Goal: Information Seeking & Learning: Learn about a topic

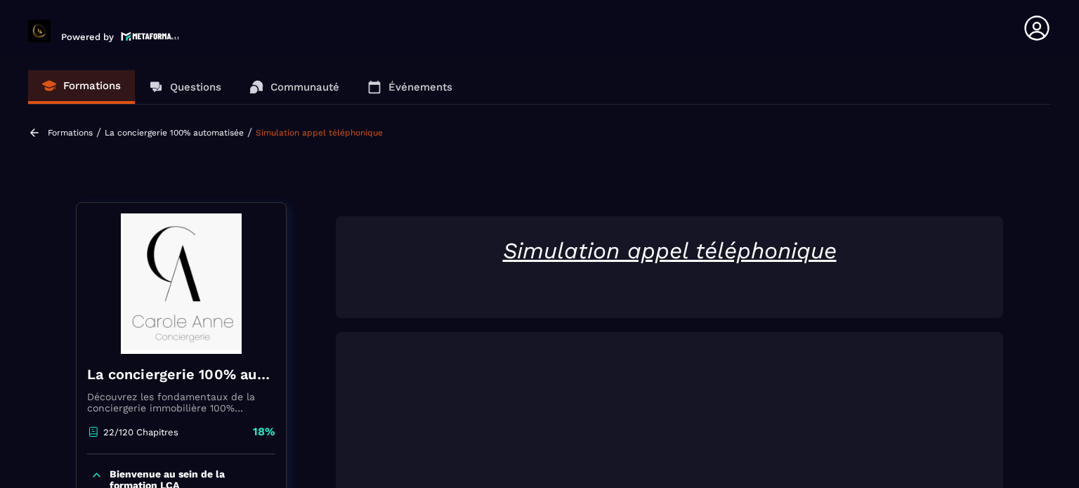
scroll to position [1039, 0]
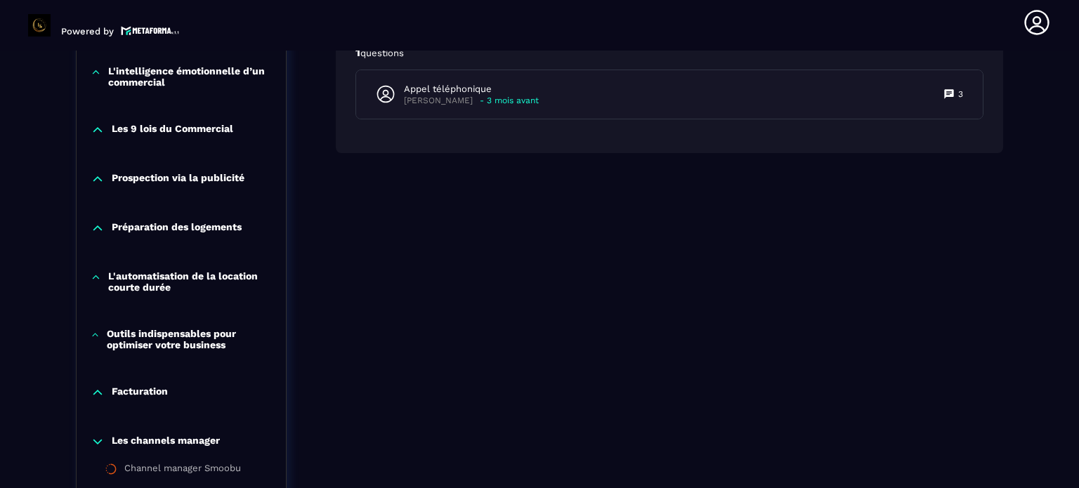
click at [213, 226] on p "Préparation des logements" at bounding box center [177, 228] width 130 height 14
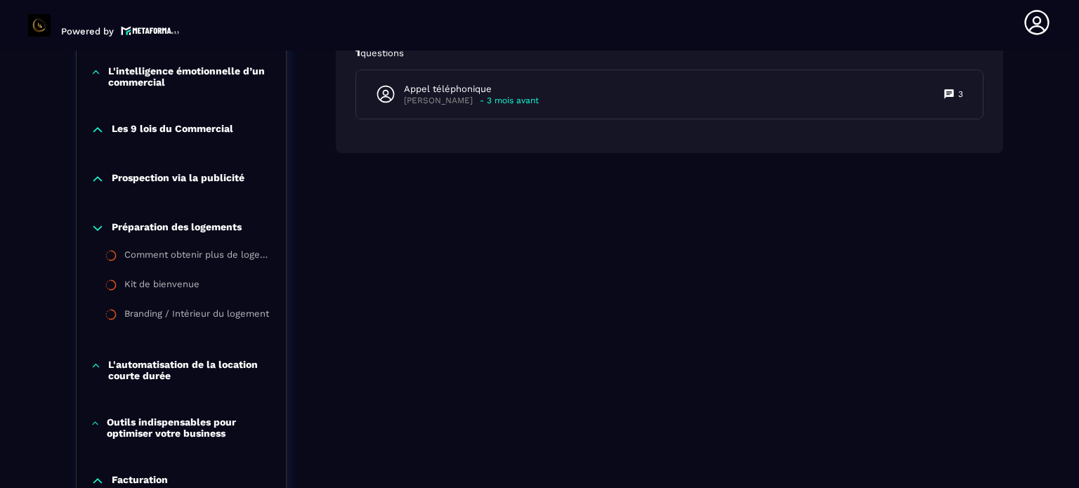
click at [234, 169] on div "Prospection via la publicité" at bounding box center [181, 182] width 209 height 49
click at [234, 178] on p "Prospection via la publicité" at bounding box center [178, 179] width 133 height 14
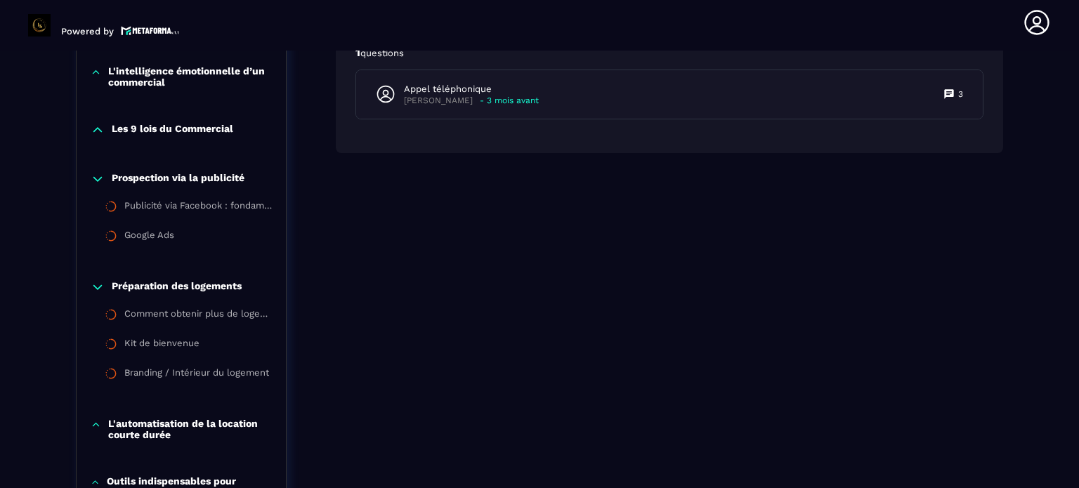
click at [232, 124] on p "Les 9 lois du Commercial" at bounding box center [172, 130] width 121 height 14
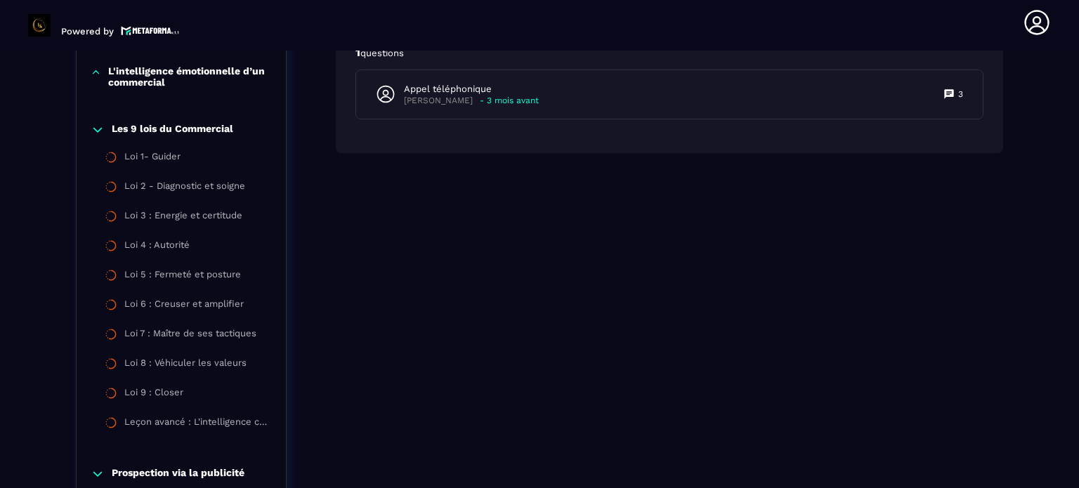
click at [34, 154] on div "Formations / La conciergerie 100% automatisée / Simulation appel téléphonique L…" at bounding box center [539, 230] width 1022 height 2299
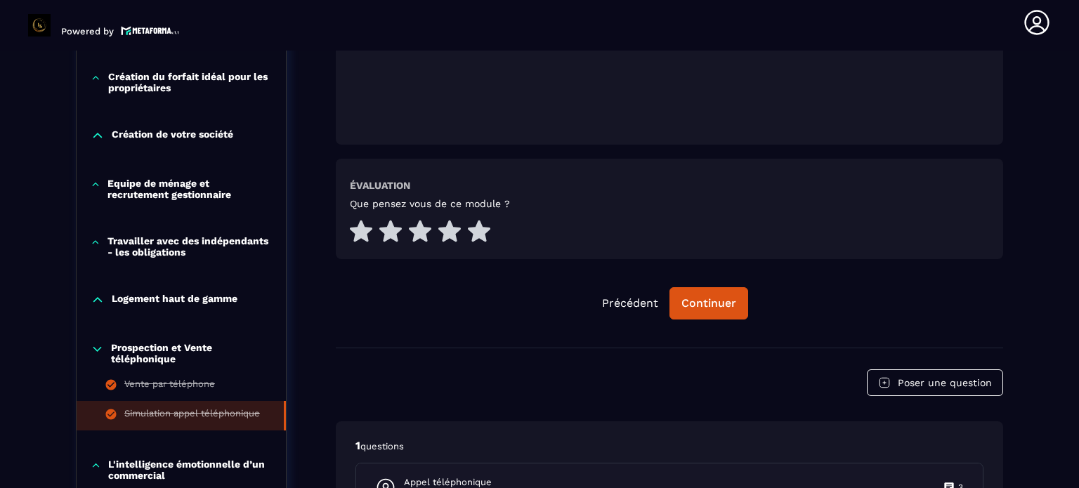
scroll to position [618, 0]
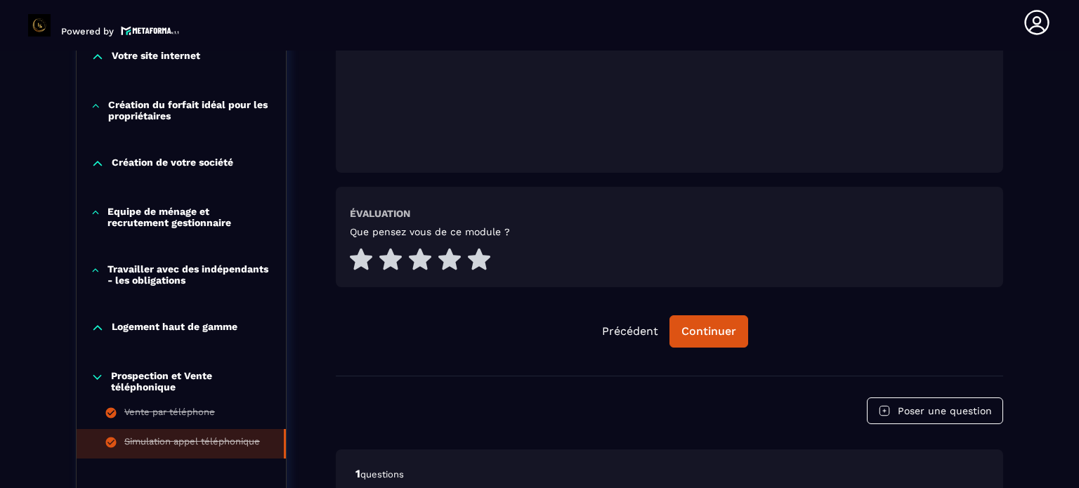
click at [160, 221] on p "Equipe de ménage et recrutement gestionnaire" at bounding box center [189, 217] width 164 height 22
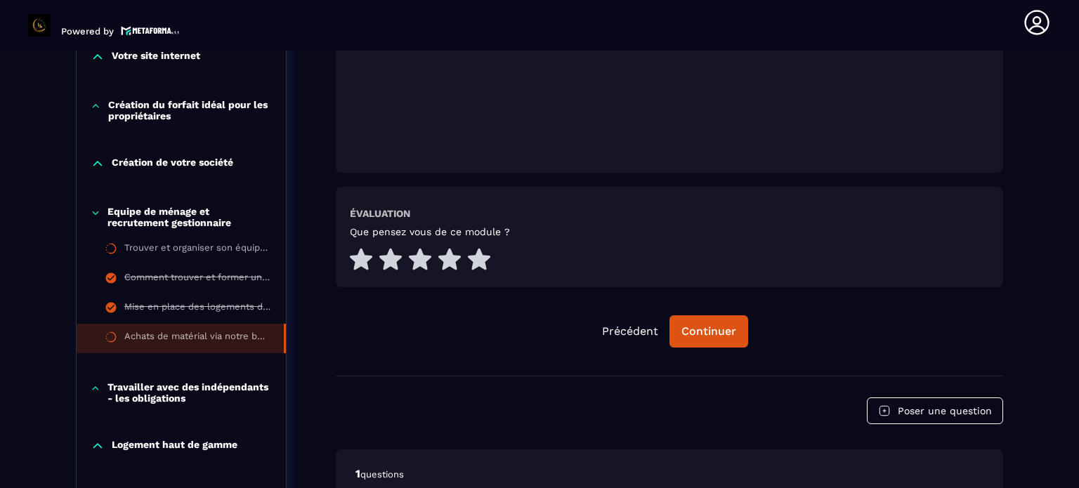
click at [119, 345] on li "Achats de matérial via notre boutique PrestaHome" at bounding box center [181, 338] width 209 height 29
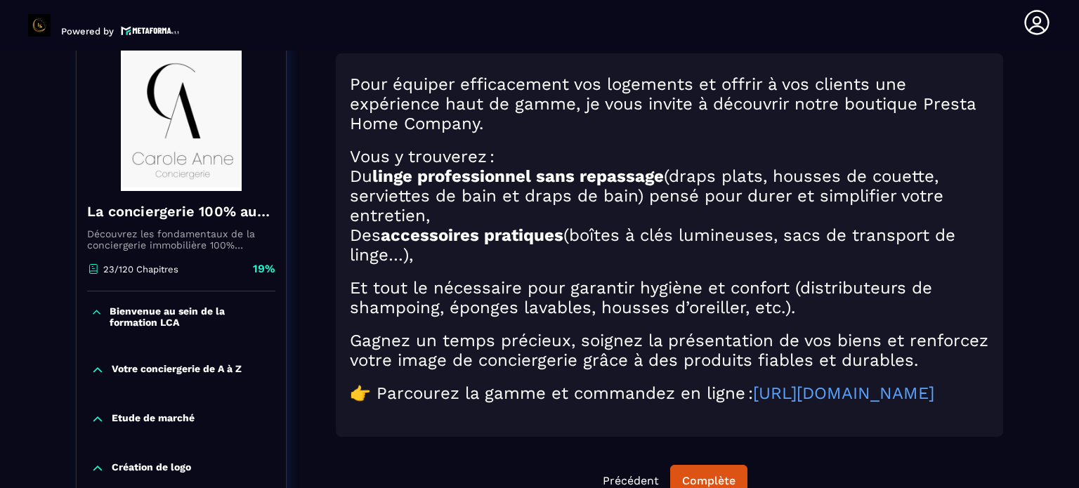
scroll to position [146, 0]
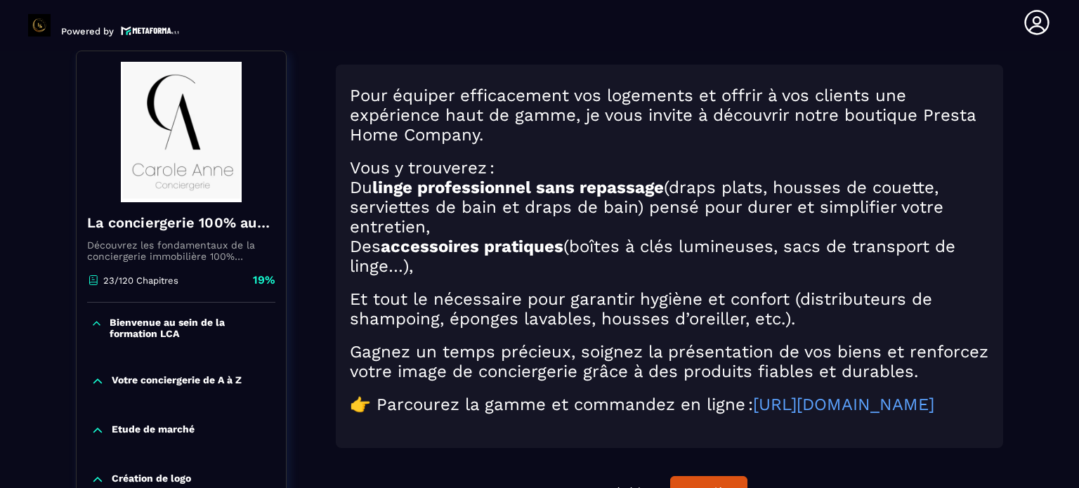
click at [1078, 167] on section "Formations Questions Communauté Événements Formations / La conciergerie 100% au…" at bounding box center [539, 270] width 1079 height 438
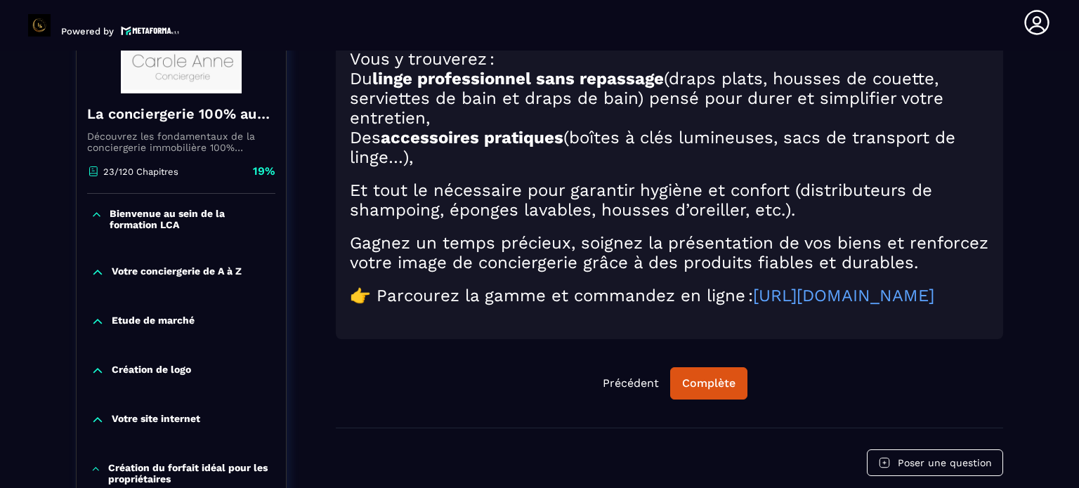
scroll to position [258, 0]
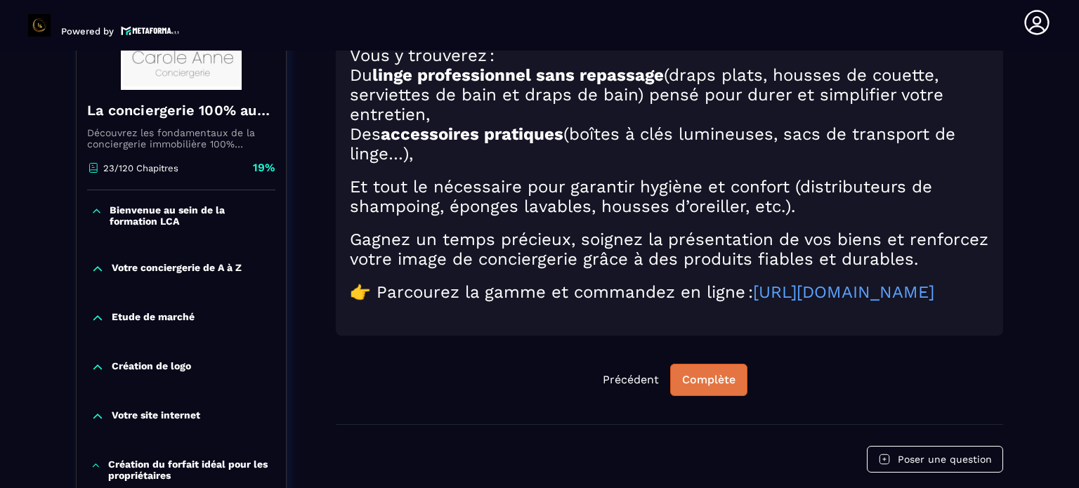
click at [688, 387] on div "Complète" at bounding box center [708, 380] width 53 height 14
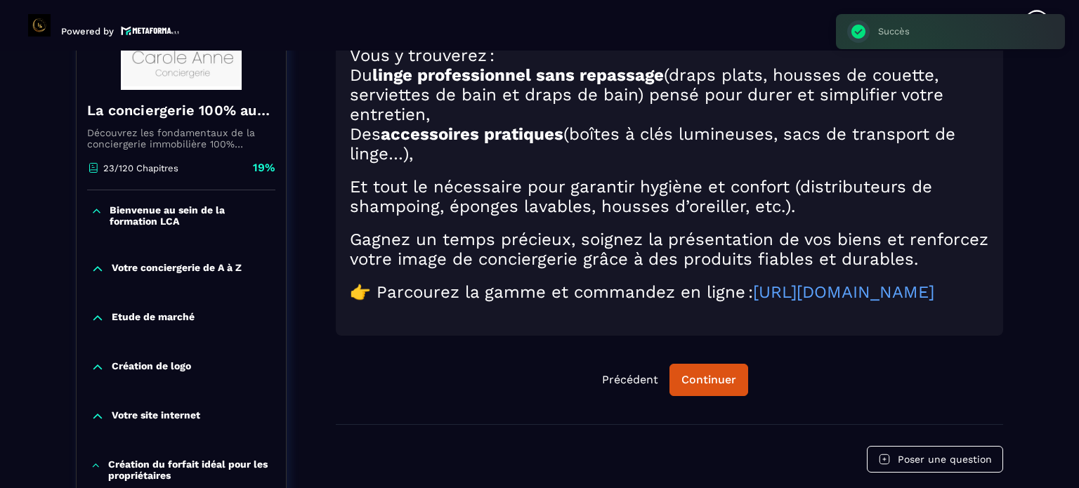
click at [182, 272] on p "Votre conciergerie de A à Z" at bounding box center [177, 269] width 130 height 14
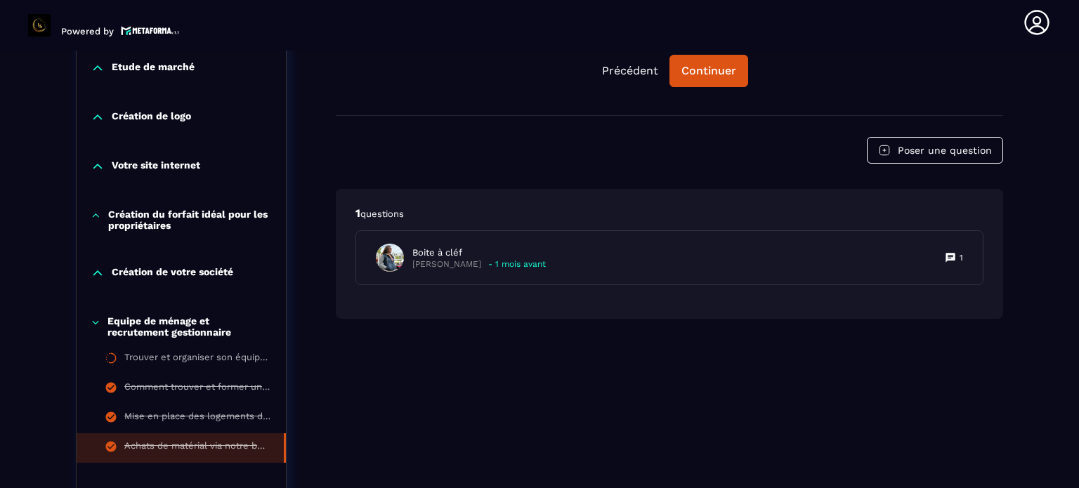
scroll to position [596, 0]
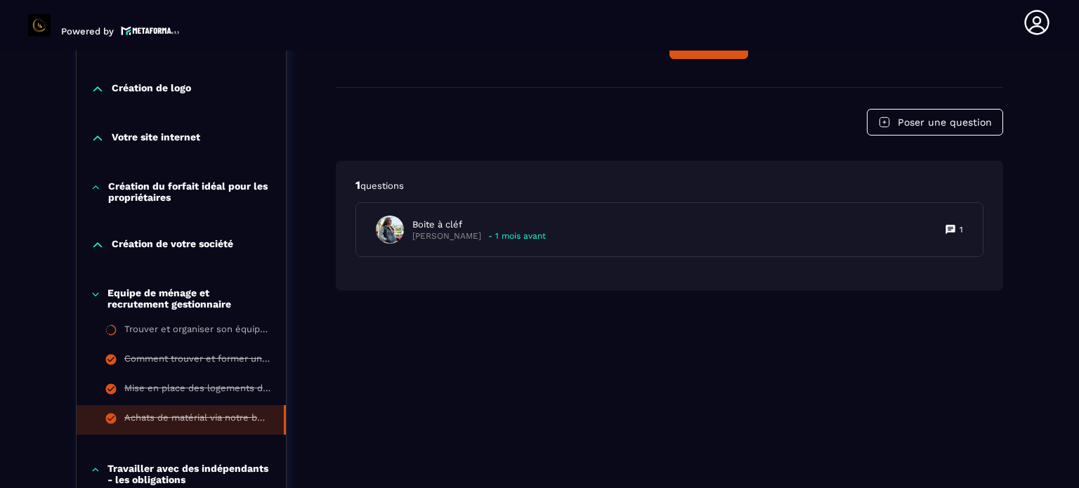
click at [153, 187] on p "Création du forfait idéal pour les propriétaires" at bounding box center [190, 191] width 164 height 22
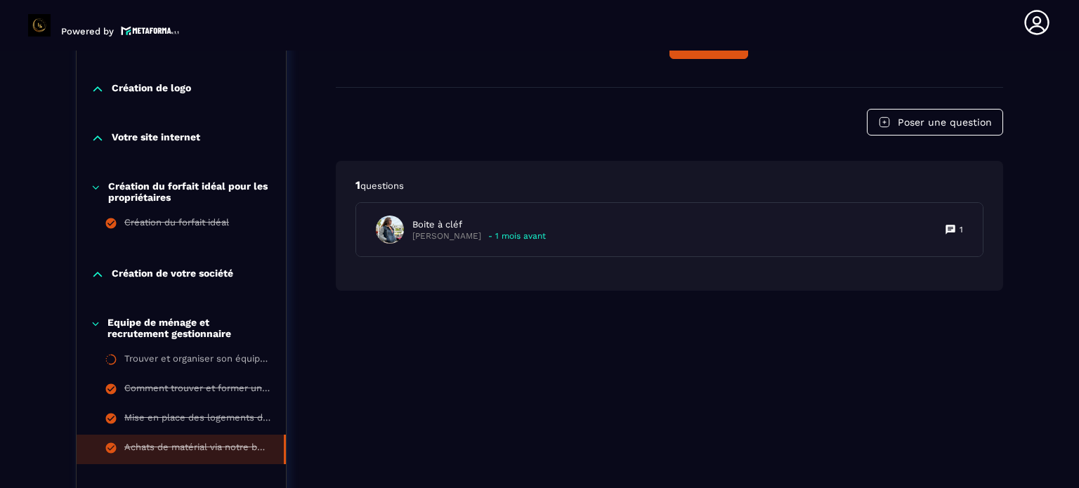
click at [126, 274] on p "Création de votre société" at bounding box center [172, 275] width 121 height 14
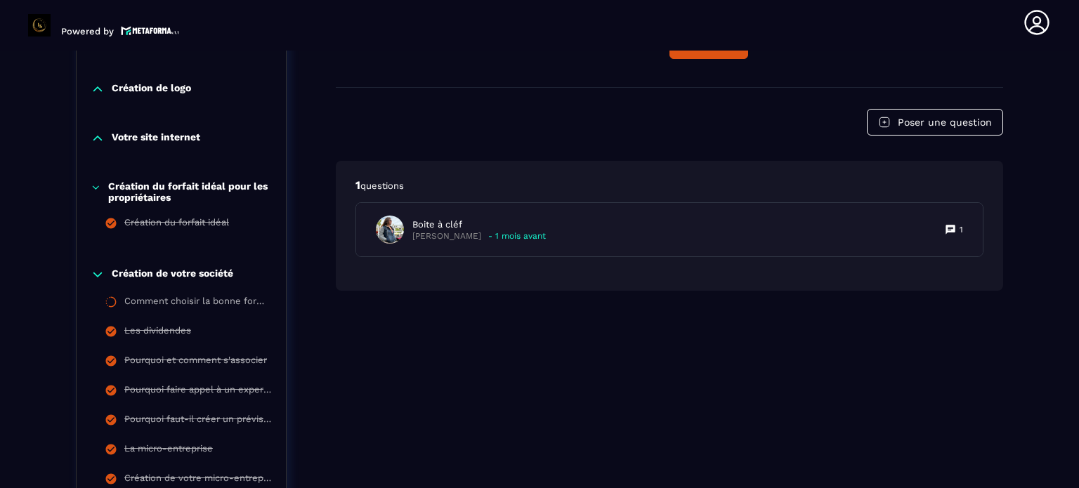
click at [96, 195] on div "Création du forfait idéal pour les propriétaires" at bounding box center [181, 191] width 209 height 22
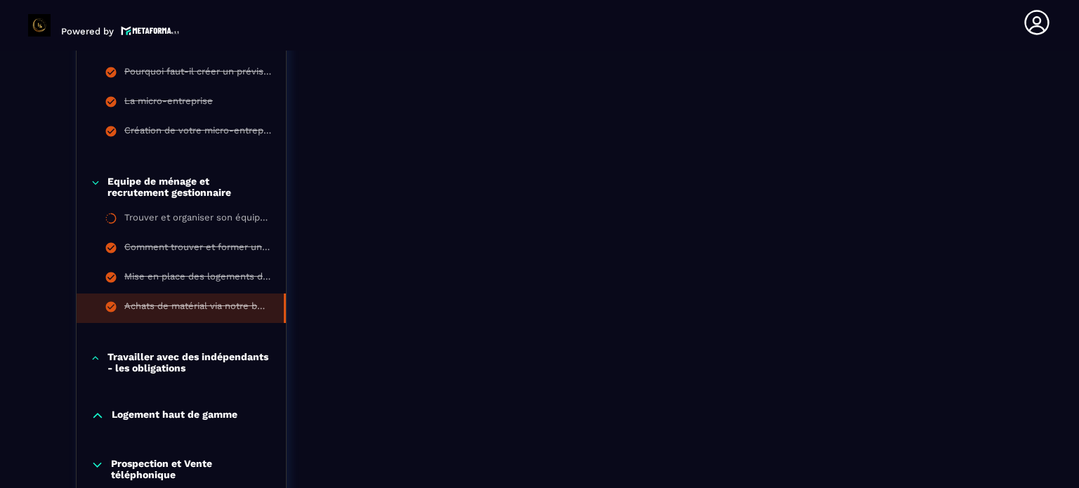
scroll to position [933, 0]
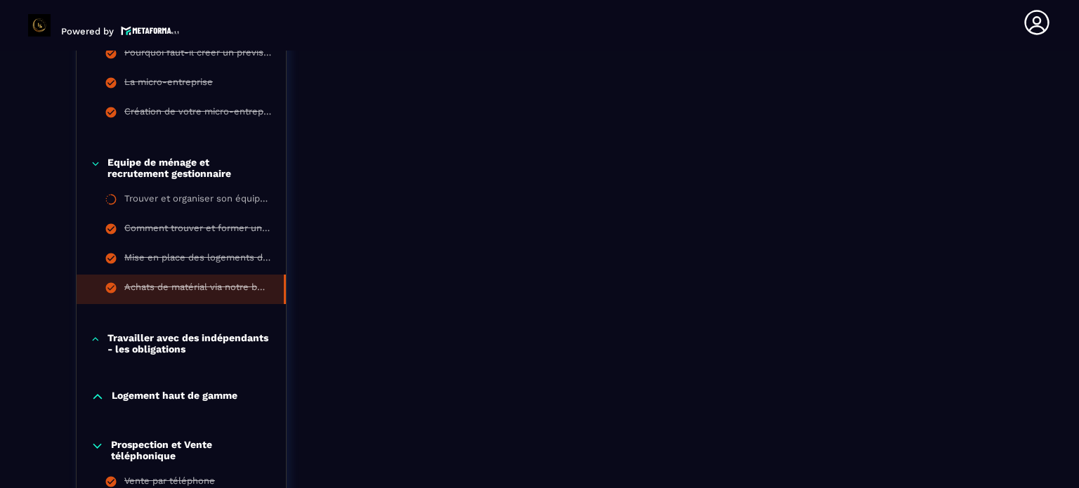
click at [103, 161] on div "Equipe de ménage et recrutement gestionnaire" at bounding box center [181, 168] width 209 height 22
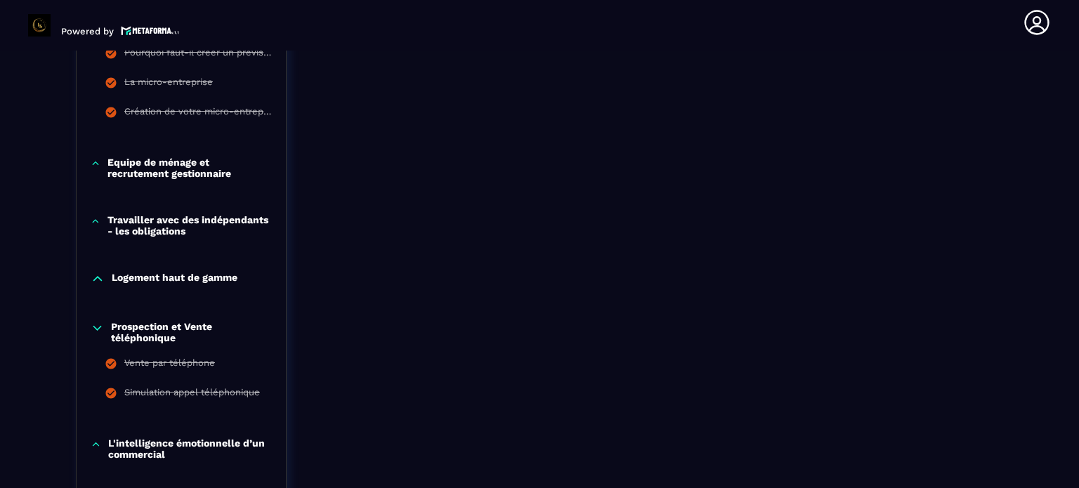
click at [118, 229] on p "Travailler avec des indépendants - les obligations" at bounding box center [189, 225] width 164 height 22
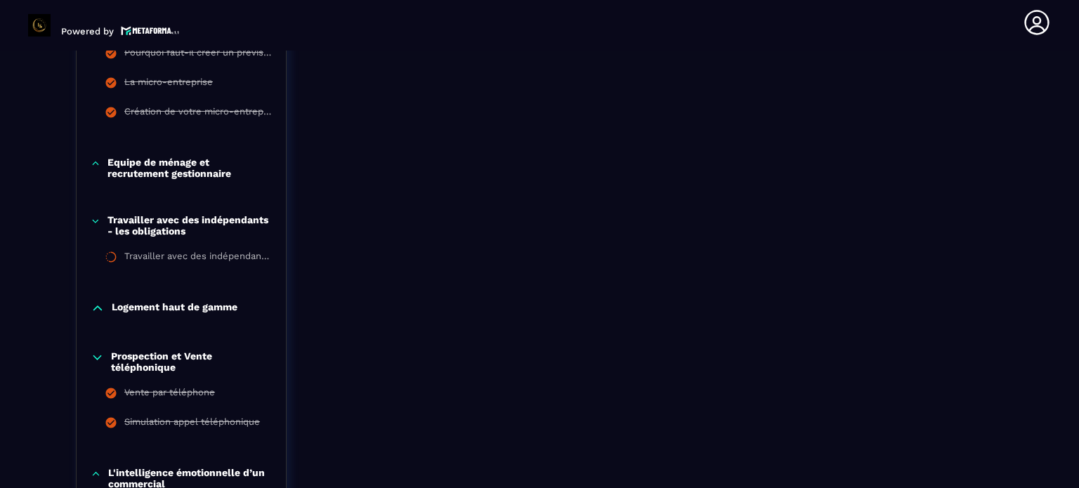
click at [95, 227] on icon at bounding box center [96, 221] width 10 height 14
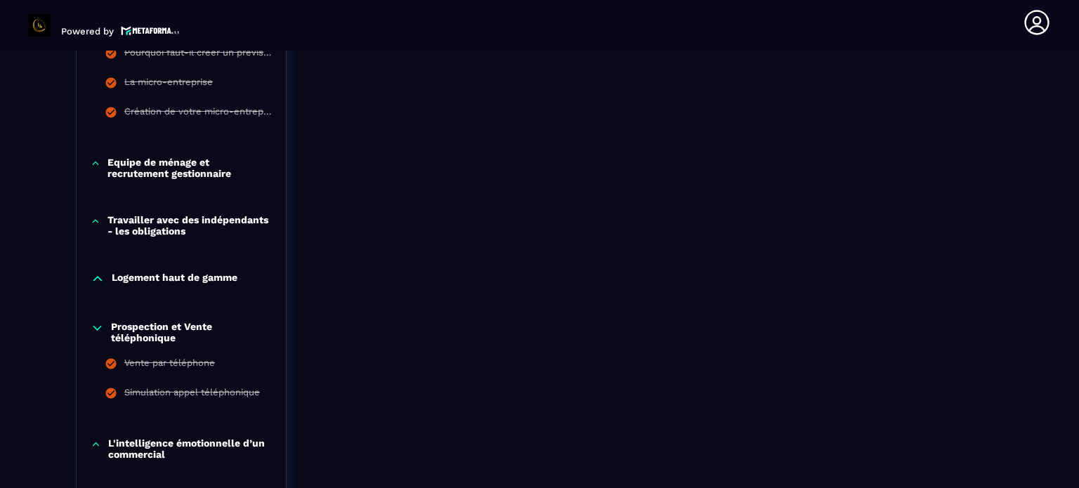
click at [121, 282] on p "Logement haut de gamme" at bounding box center [175, 279] width 126 height 14
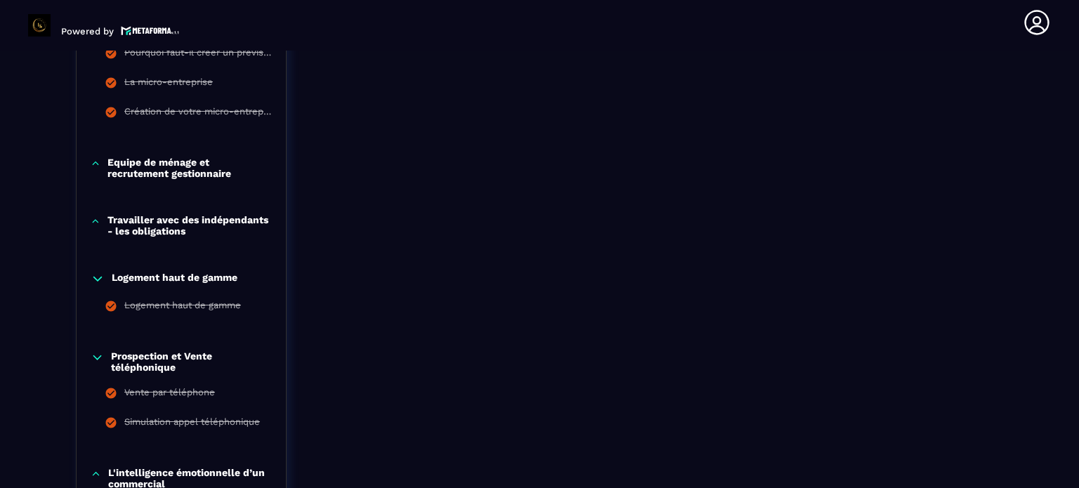
click at [121, 282] on p "Logement haut de gamme" at bounding box center [175, 279] width 126 height 14
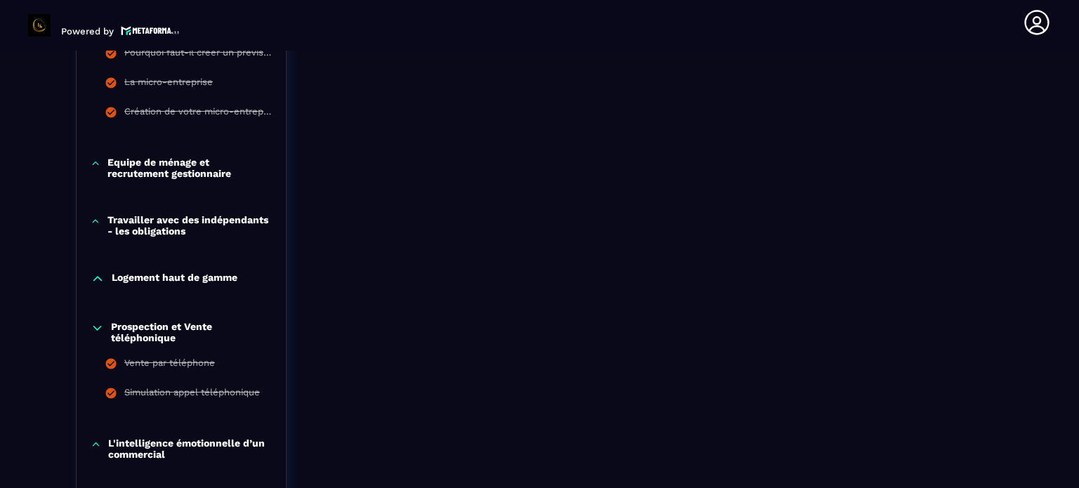
click at [38, 307] on div "Formations / La conciergerie 100% automatisée / Achats de matérial via notre bo…" at bounding box center [539, 469] width 1022 height 2565
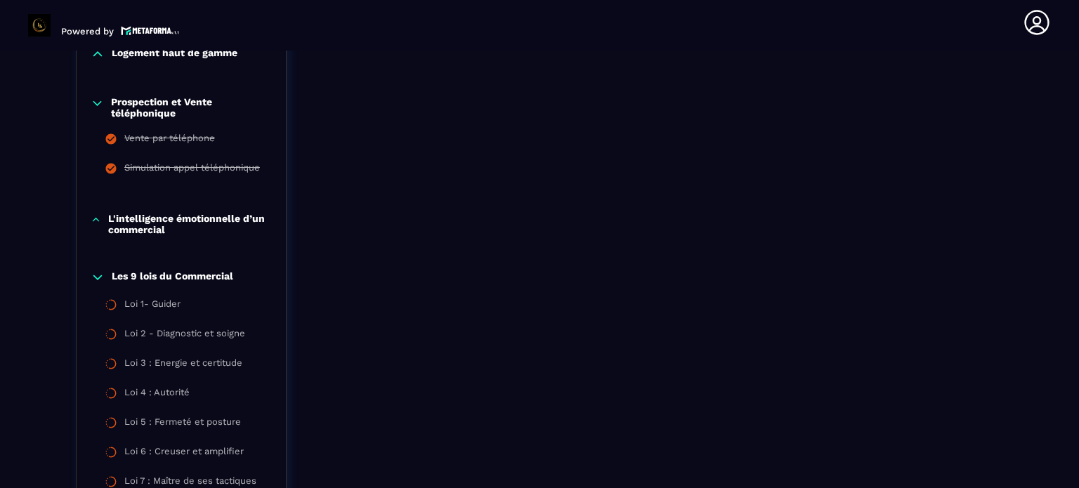
scroll to position [1185, 0]
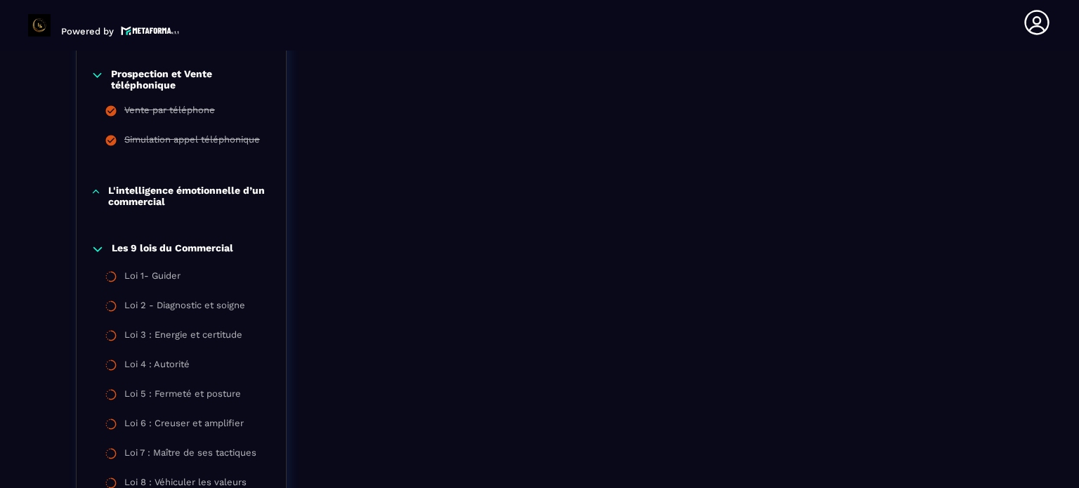
click at [100, 246] on icon at bounding box center [98, 249] width 14 height 14
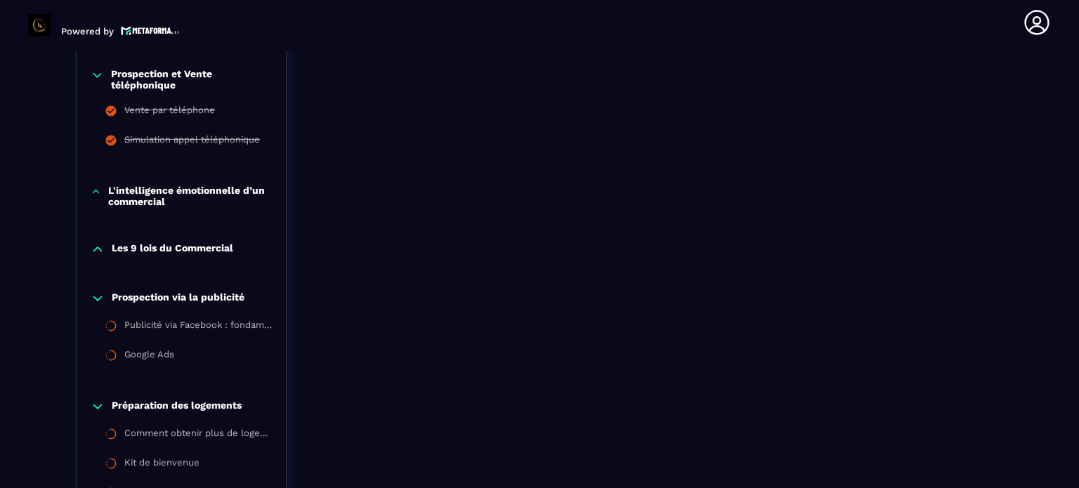
click at [96, 300] on icon at bounding box center [98, 298] width 14 height 14
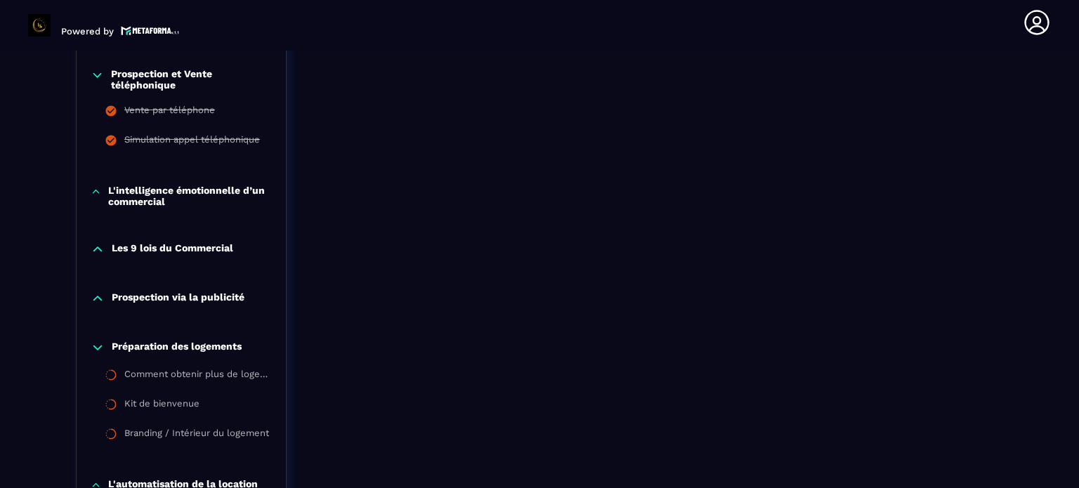
click at [96, 75] on icon at bounding box center [97, 75] width 8 height 4
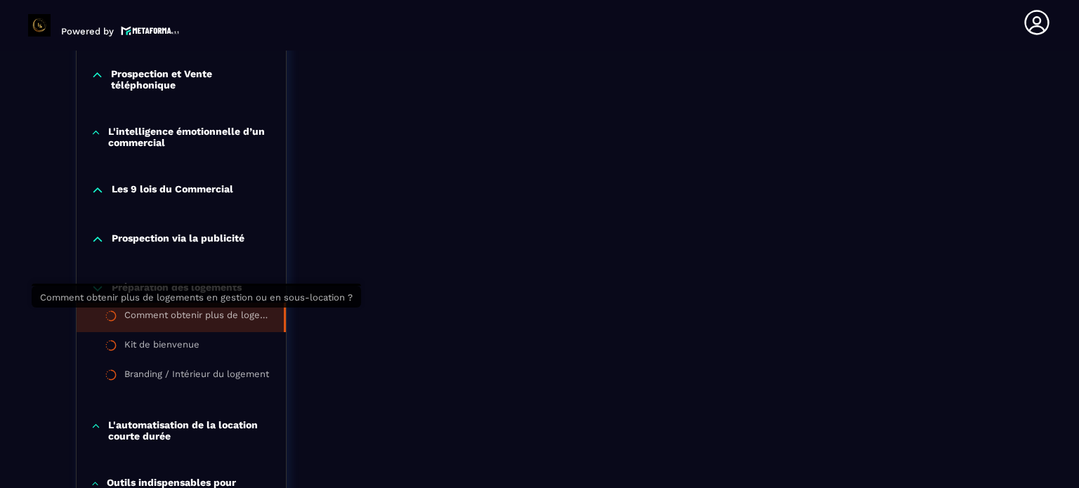
click at [133, 317] on div "Comment obtenir plus de logements en gestion ou en sous-location ?" at bounding box center [196, 317] width 145 height 15
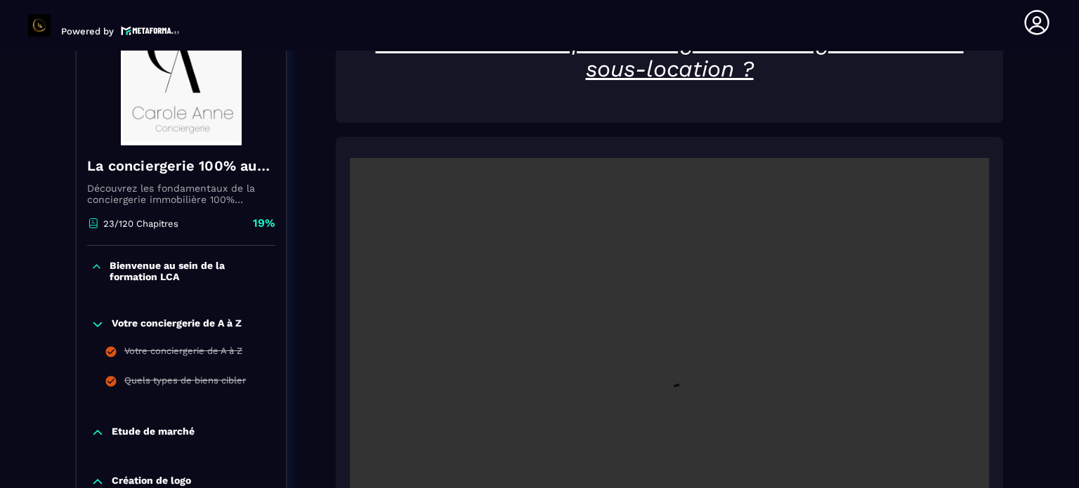
scroll to position [146, 0]
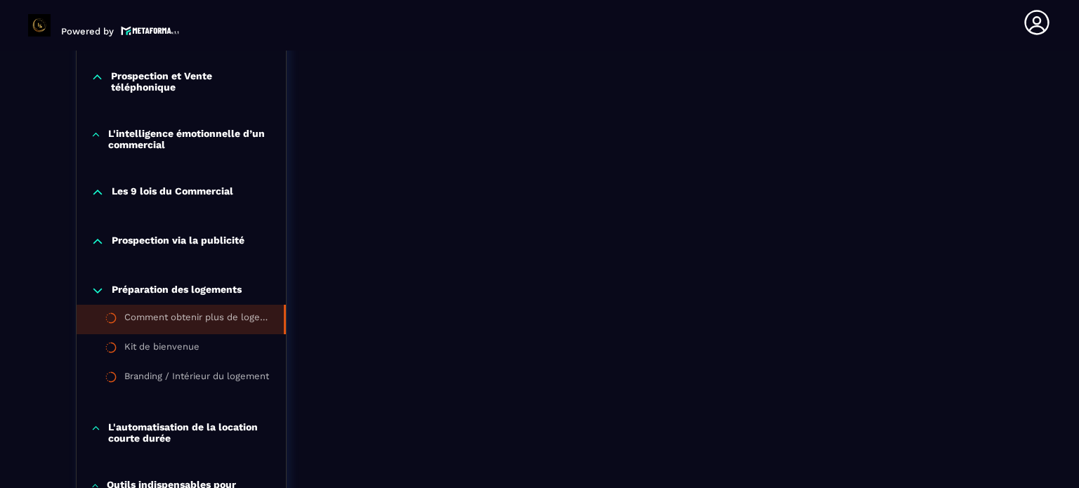
scroll to position [1185, 0]
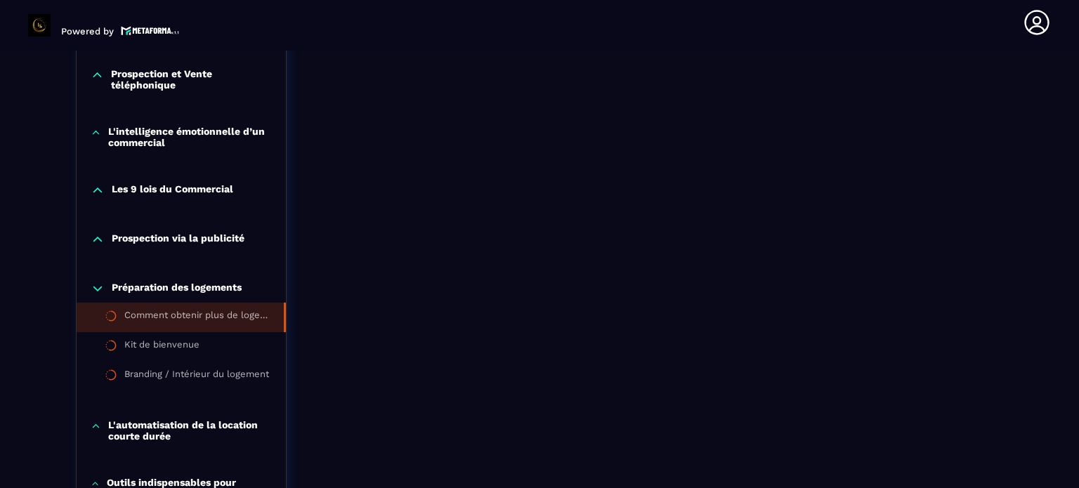
click at [98, 294] on icon at bounding box center [98, 289] width 14 height 14
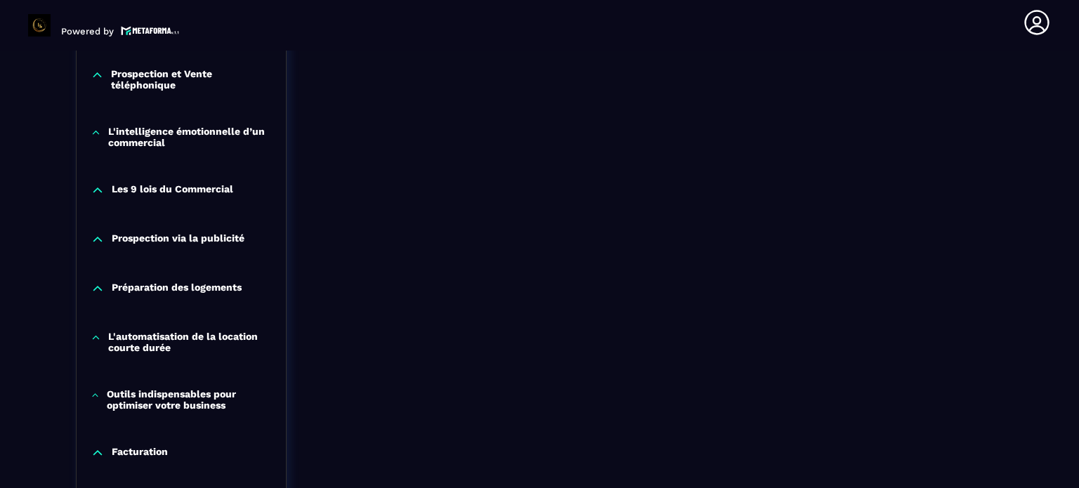
click at [96, 289] on icon at bounding box center [97, 289] width 8 height 4
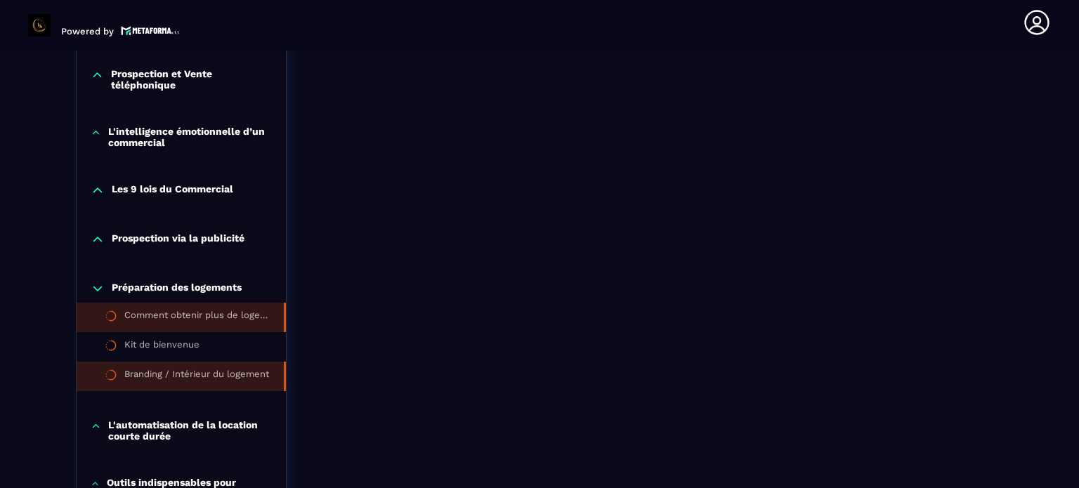
click at [129, 363] on li "Branding / Intérieur du logement" at bounding box center [181, 376] width 209 height 29
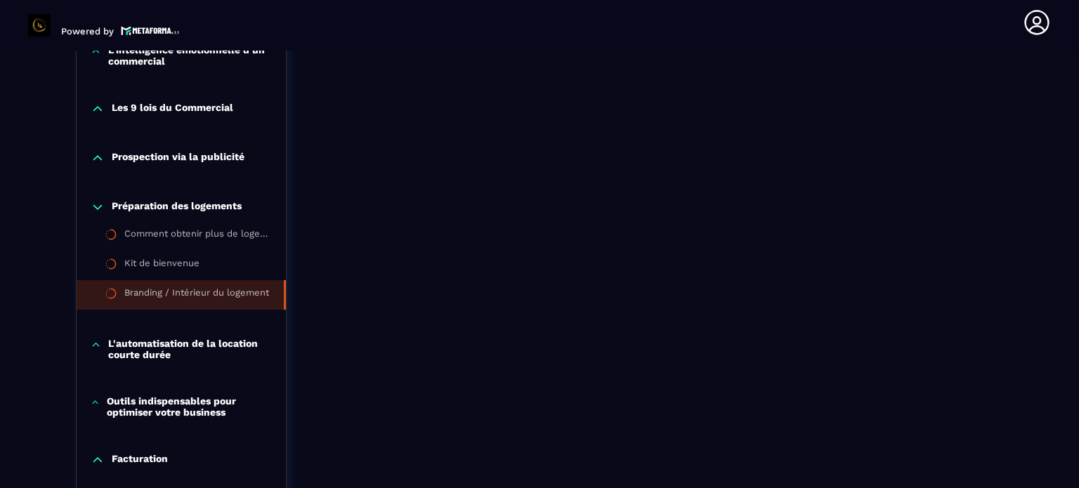
scroll to position [1270, 0]
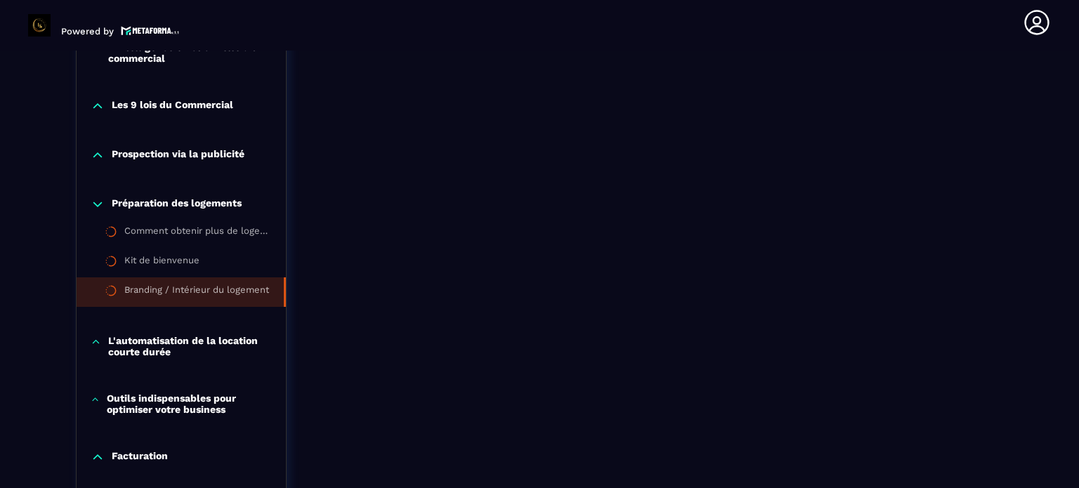
click at [92, 209] on icon at bounding box center [98, 204] width 14 height 14
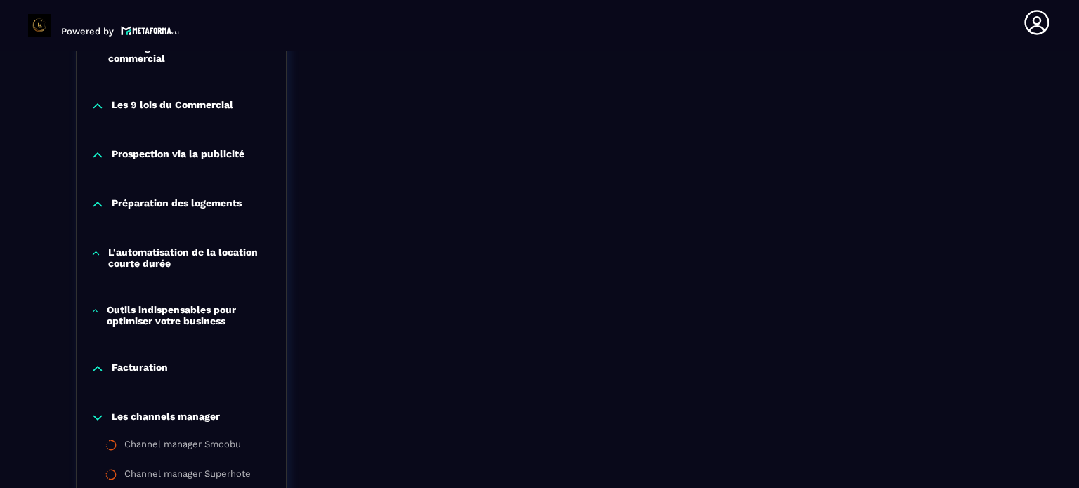
click at [100, 311] on div "Outils indispensables pour optimiser votre business" at bounding box center [181, 315] width 209 height 22
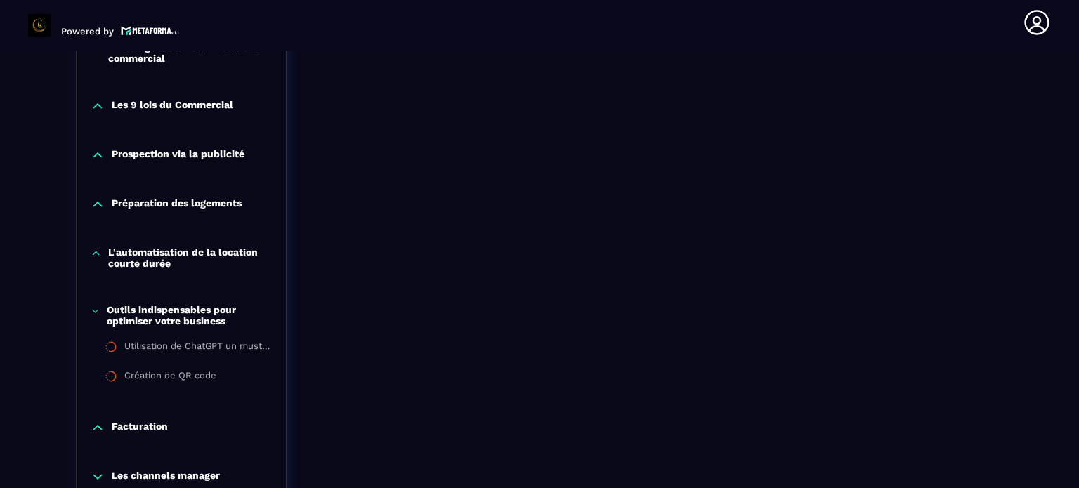
click at [100, 311] on div "Outils indispensables pour optimiser votre business" at bounding box center [181, 315] width 209 height 22
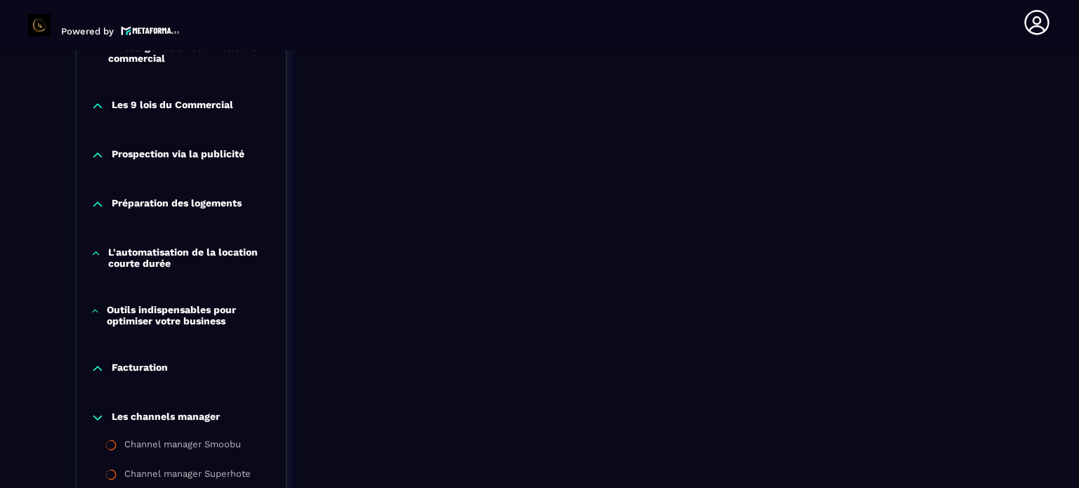
click at [100, 367] on icon at bounding box center [98, 369] width 14 height 14
click at [100, 367] on icon at bounding box center [97, 369] width 8 height 4
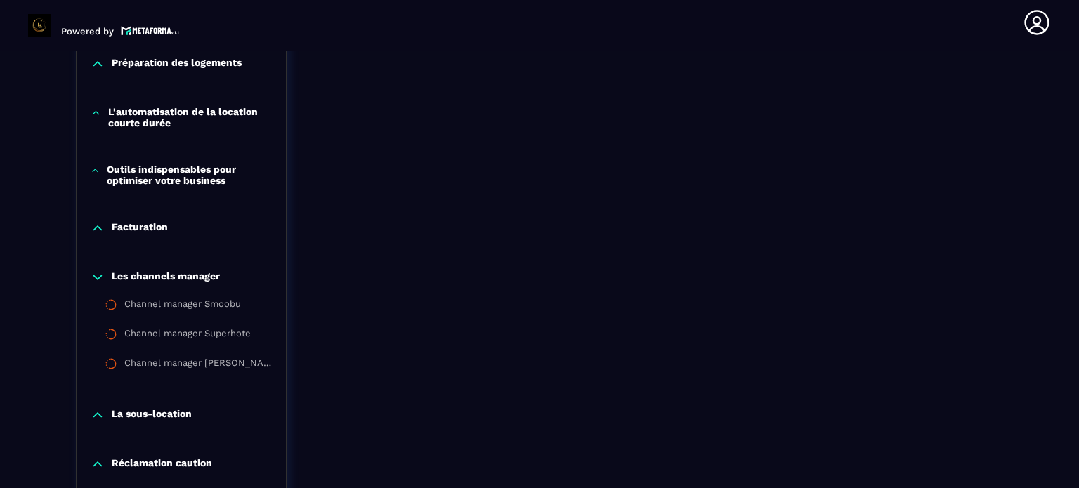
scroll to position [1438, 0]
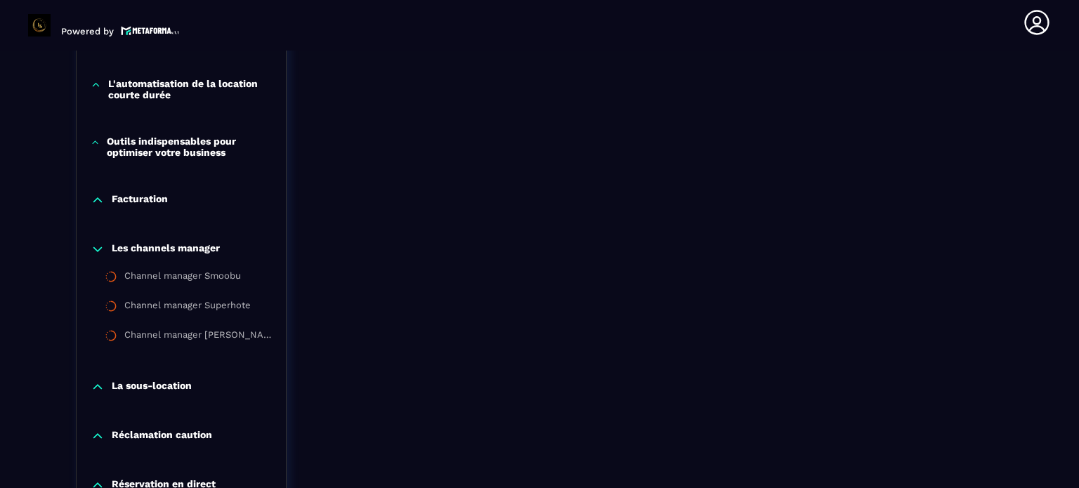
click at [100, 246] on icon at bounding box center [98, 249] width 14 height 14
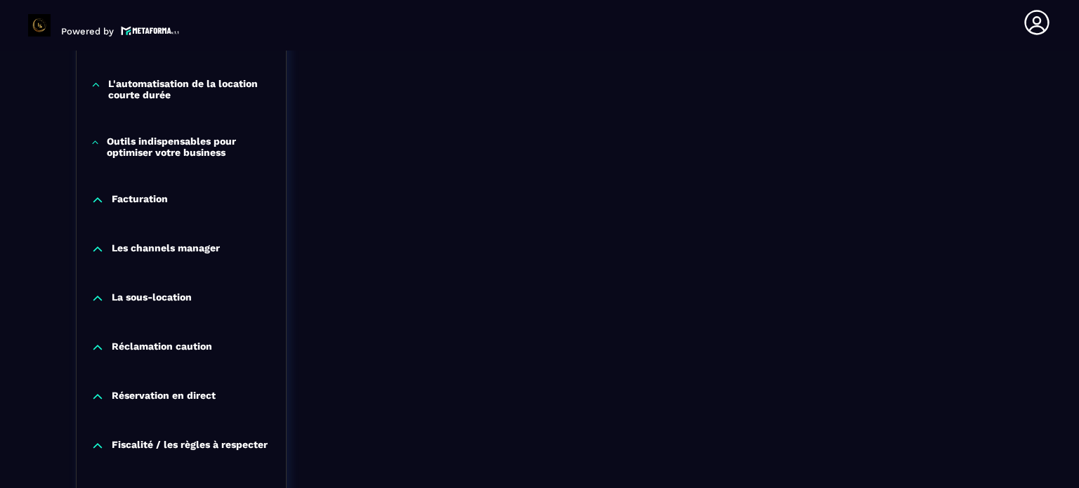
click at [94, 300] on icon at bounding box center [97, 298] width 8 height 4
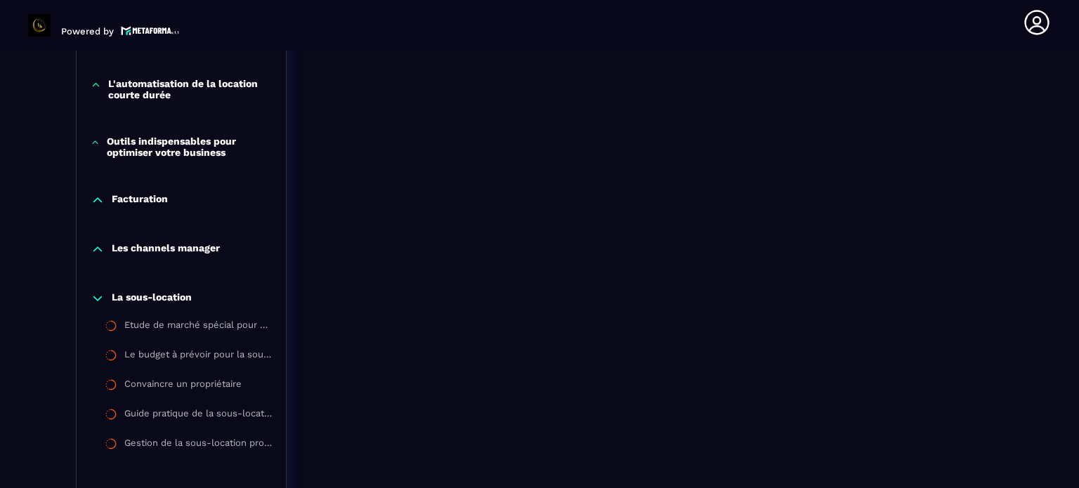
click at [94, 300] on icon at bounding box center [98, 298] width 14 height 14
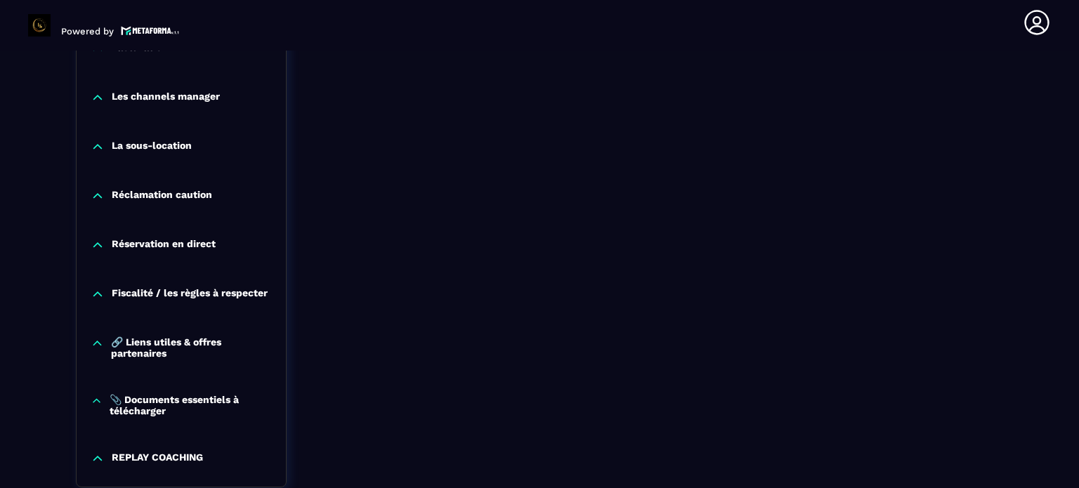
scroll to position [1607, 0]
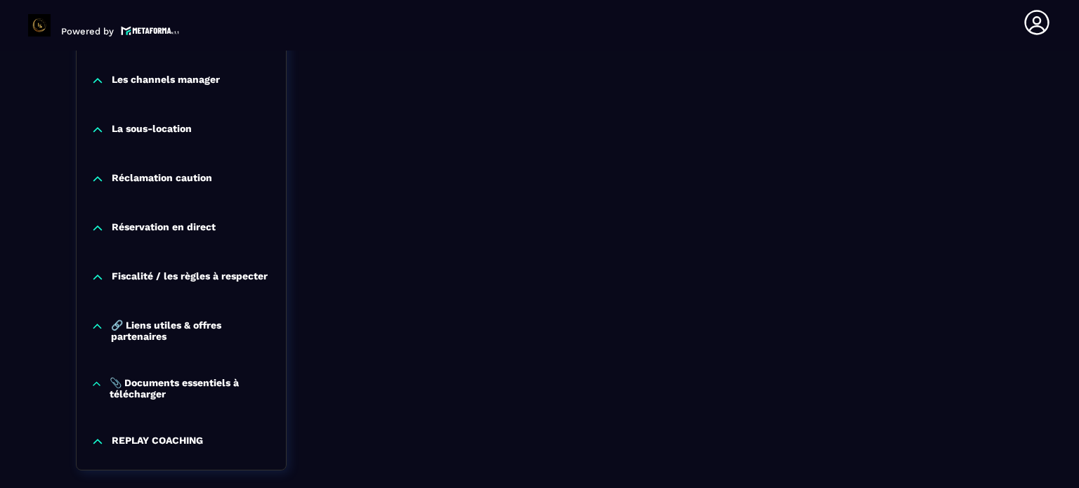
click at [121, 328] on p "🔗 Liens utiles & offres partenaires" at bounding box center [191, 331] width 161 height 22
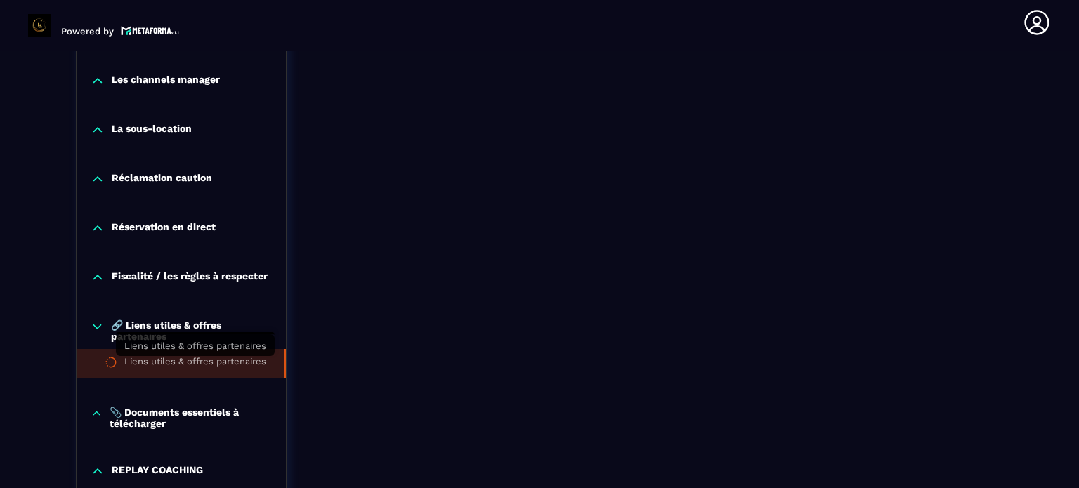
click at [131, 368] on div "Liens utiles & offres partenaires" at bounding box center [195, 363] width 142 height 15
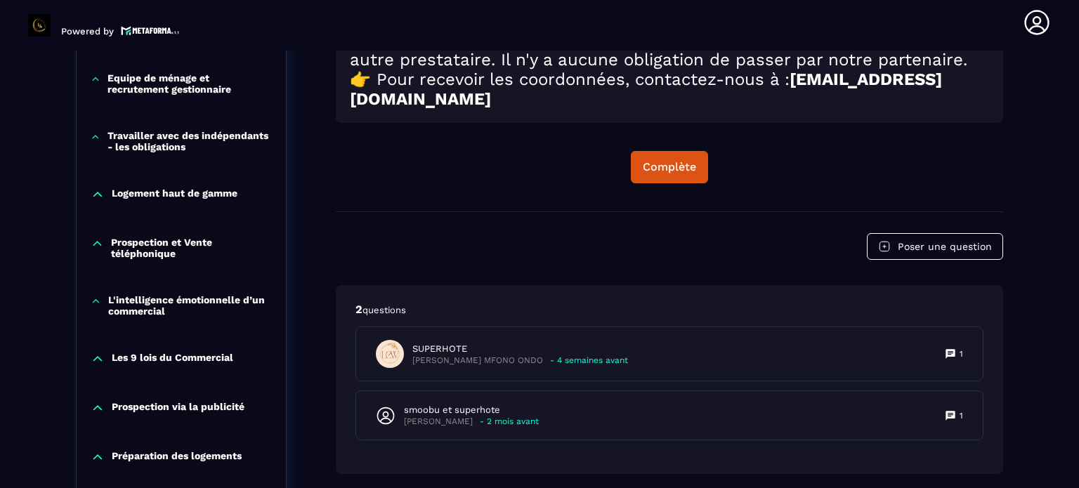
scroll to position [1101, 0]
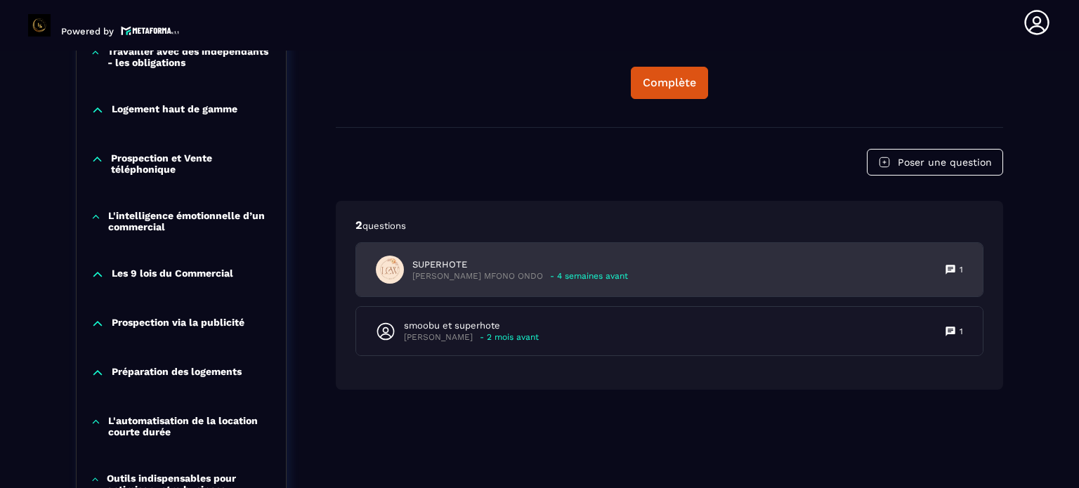
click at [452, 296] on div "SUPERHOTE [PERSON_NAME] MFONO ONDO - 4 semaines avant 1" at bounding box center [669, 269] width 626 height 53
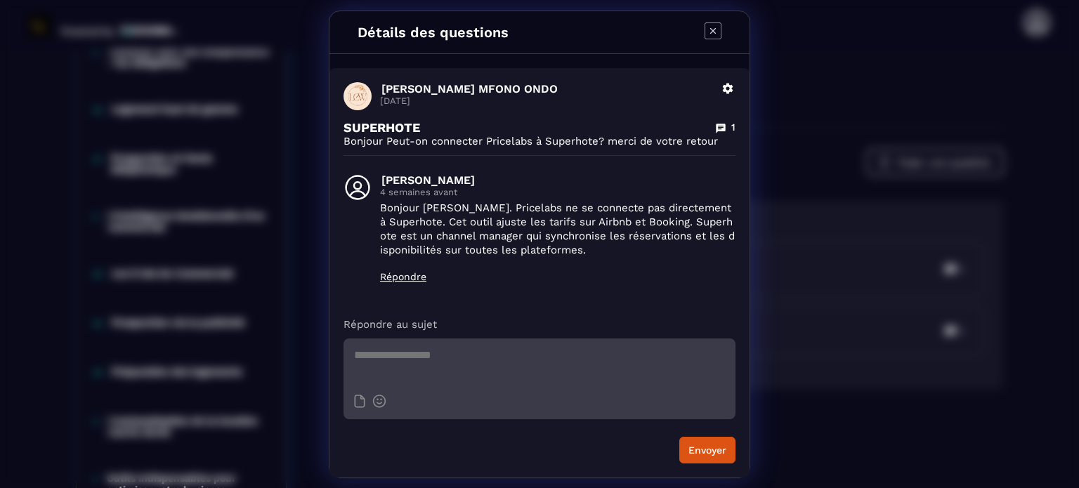
click at [711, 34] on icon "Modal window" at bounding box center [712, 30] width 17 height 17
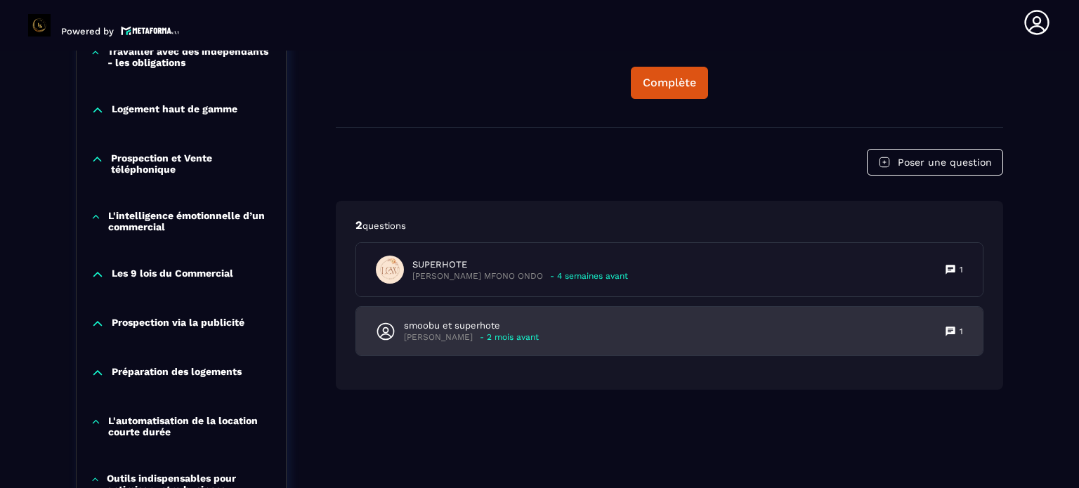
click at [417, 332] on p "smoobu et superhote" at bounding box center [471, 326] width 135 height 13
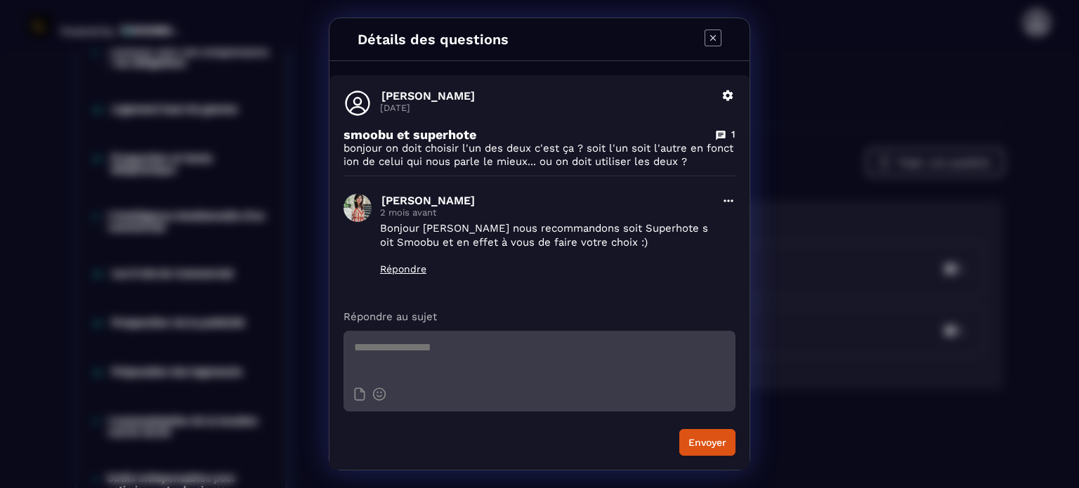
click at [714, 41] on icon "Modal window" at bounding box center [712, 37] width 17 height 17
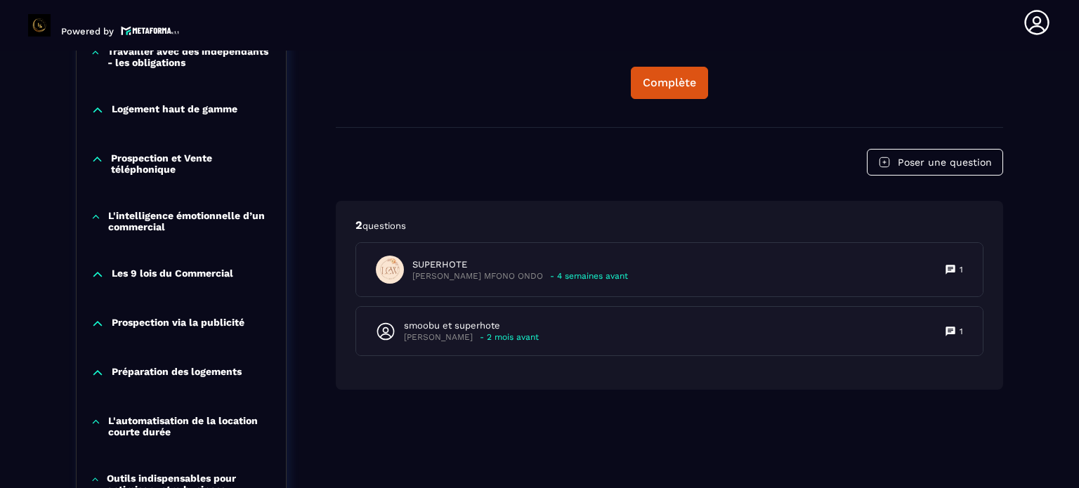
click at [549, 176] on div "Poser une question" at bounding box center [669, 162] width 667 height 27
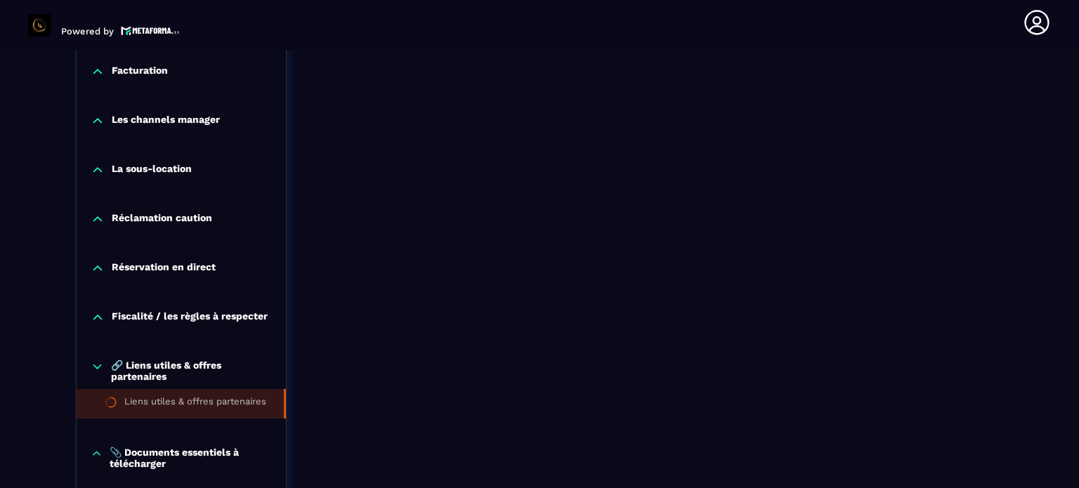
scroll to position [1709, 0]
